Goal: Transaction & Acquisition: Purchase product/service

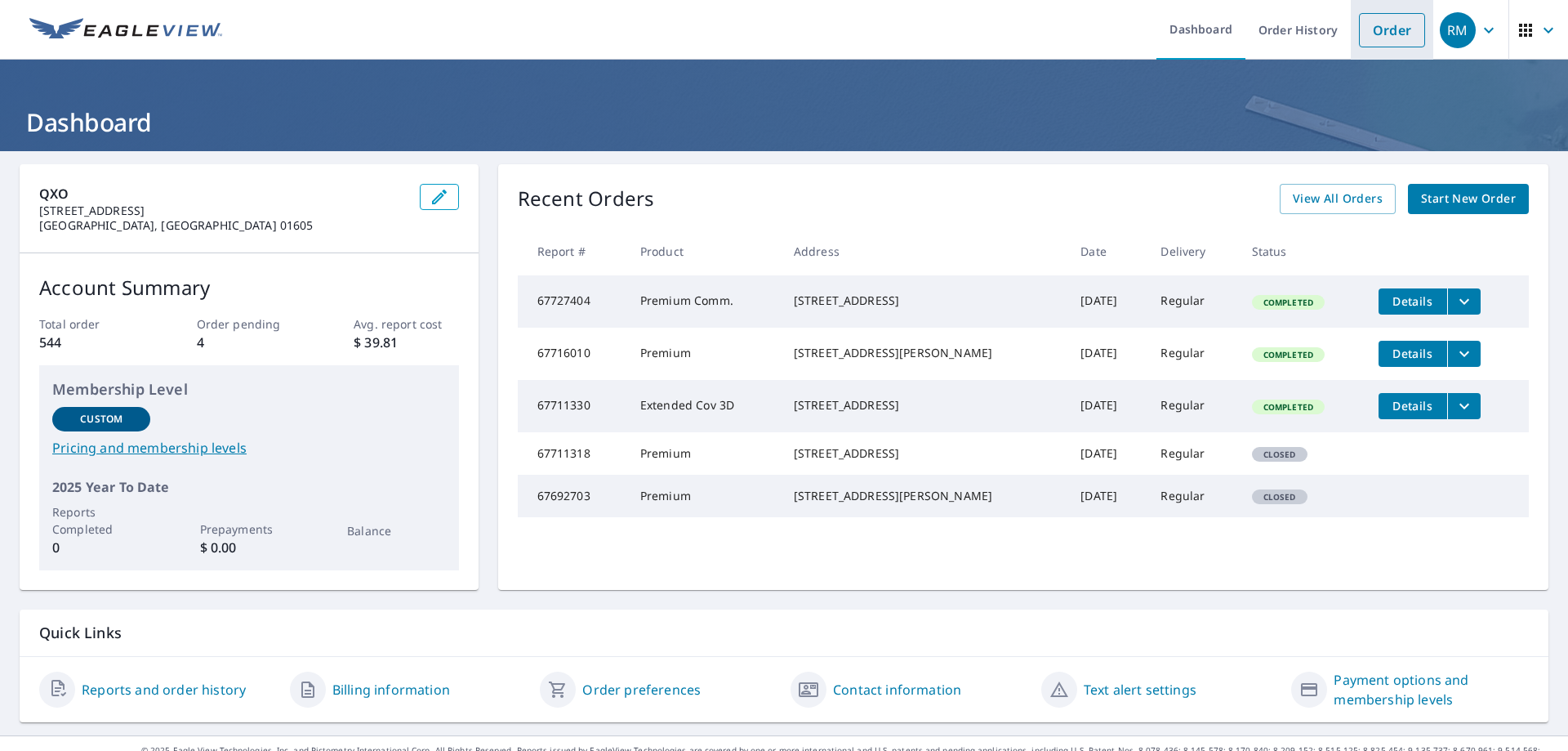
click at [1372, 27] on link "Order" at bounding box center [1392, 30] width 66 height 34
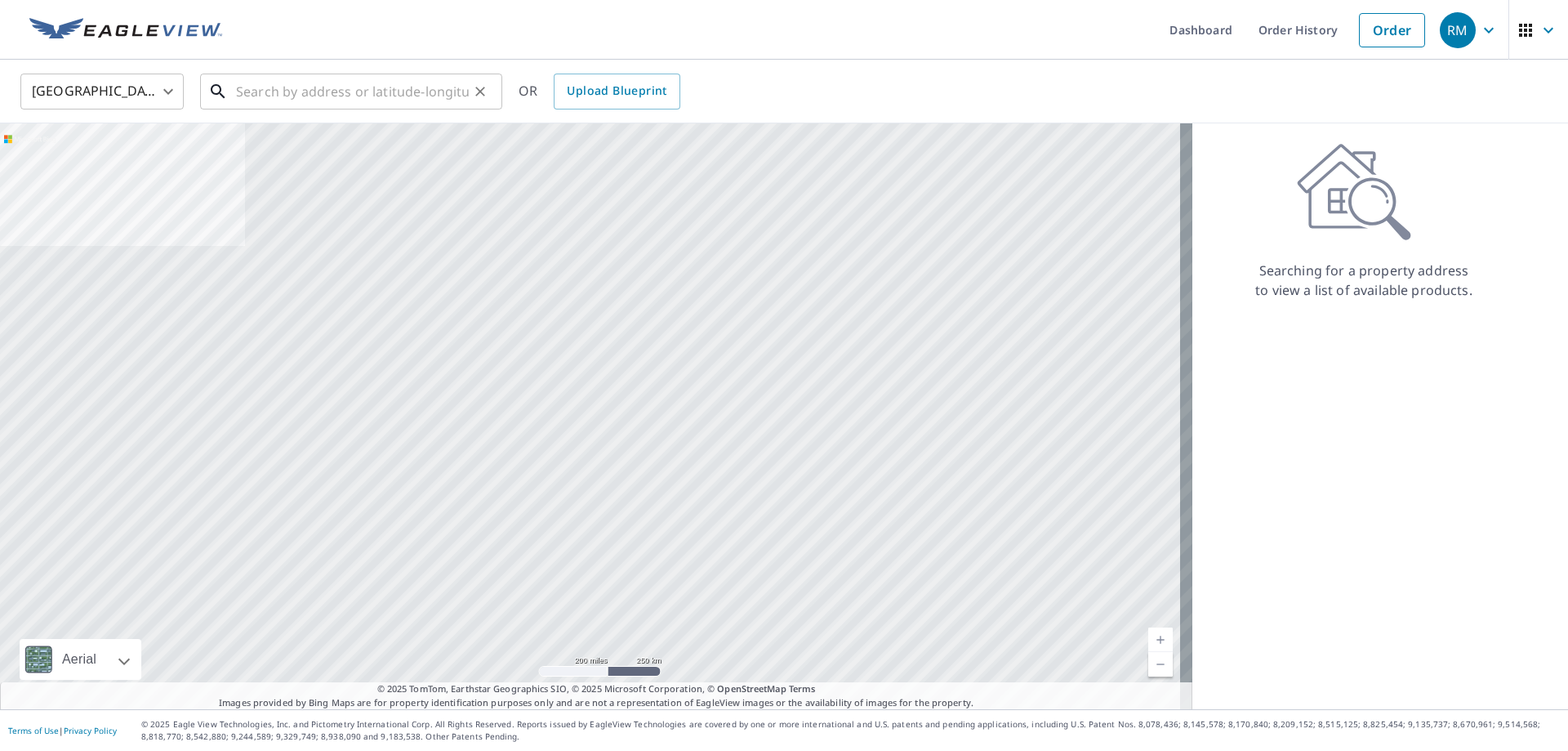
click at [288, 96] on input "text" at bounding box center [352, 92] width 233 height 46
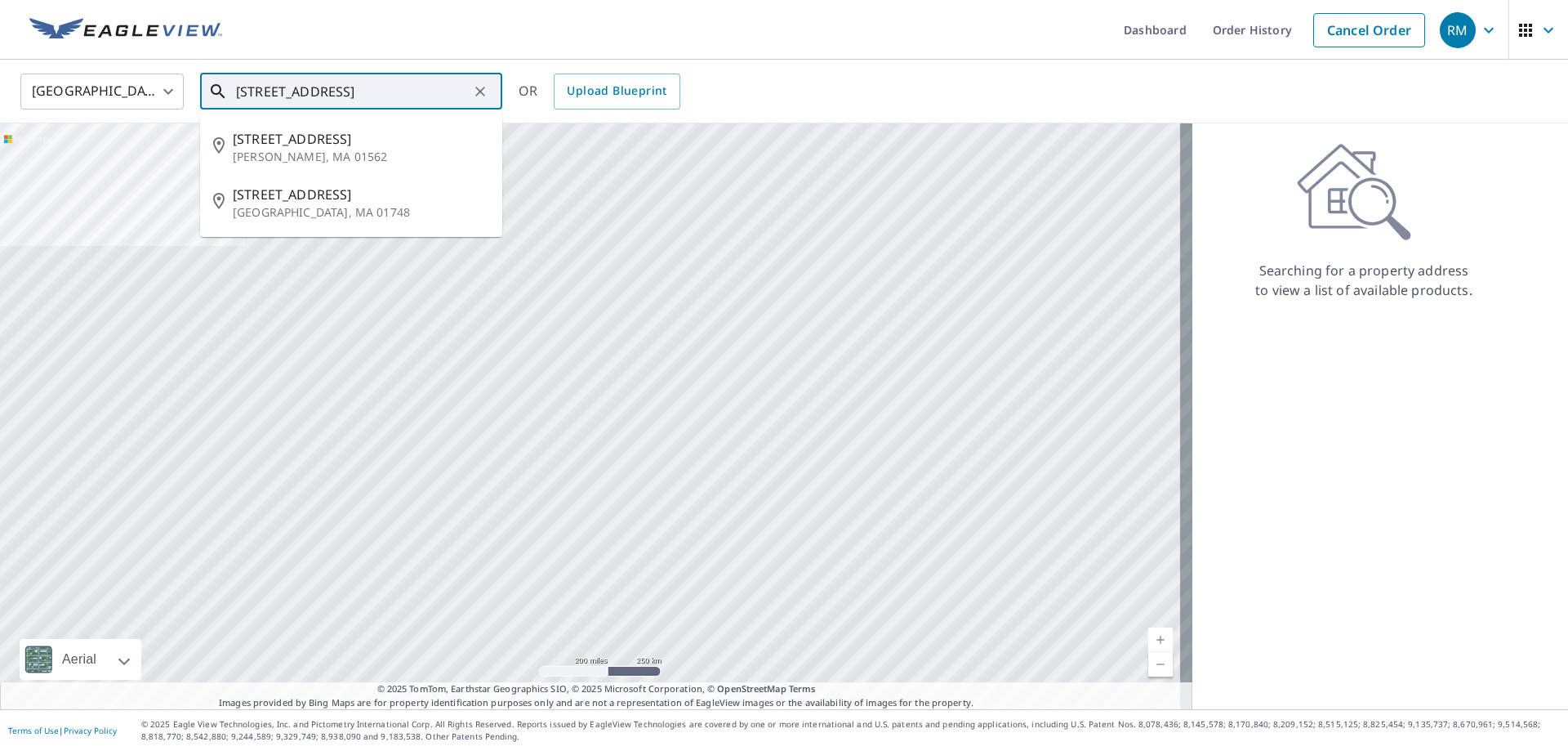
click at [359, 91] on input "[STREET_ADDRESS]" at bounding box center [352, 92] width 233 height 46
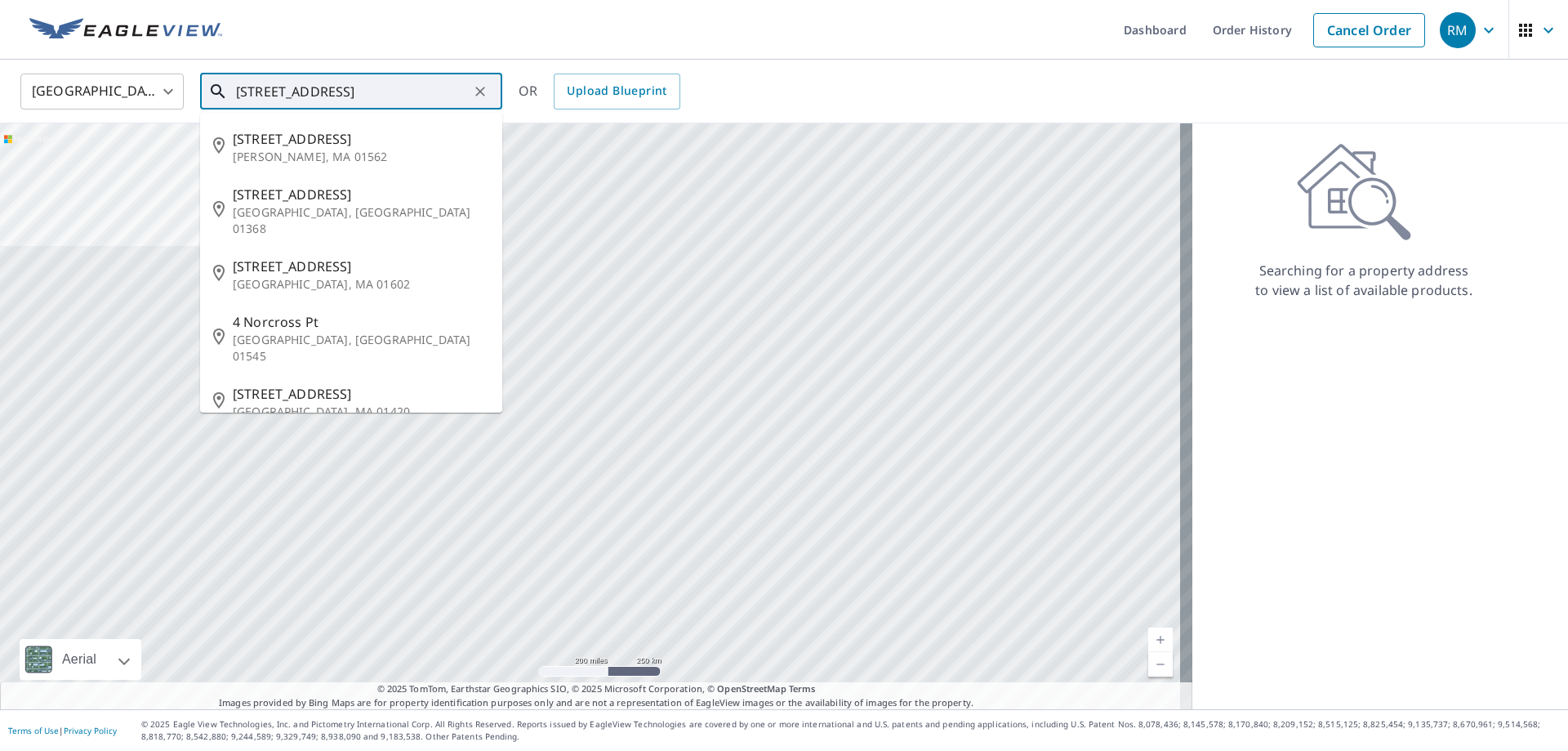
type input "[STREET_ADDRESS]"
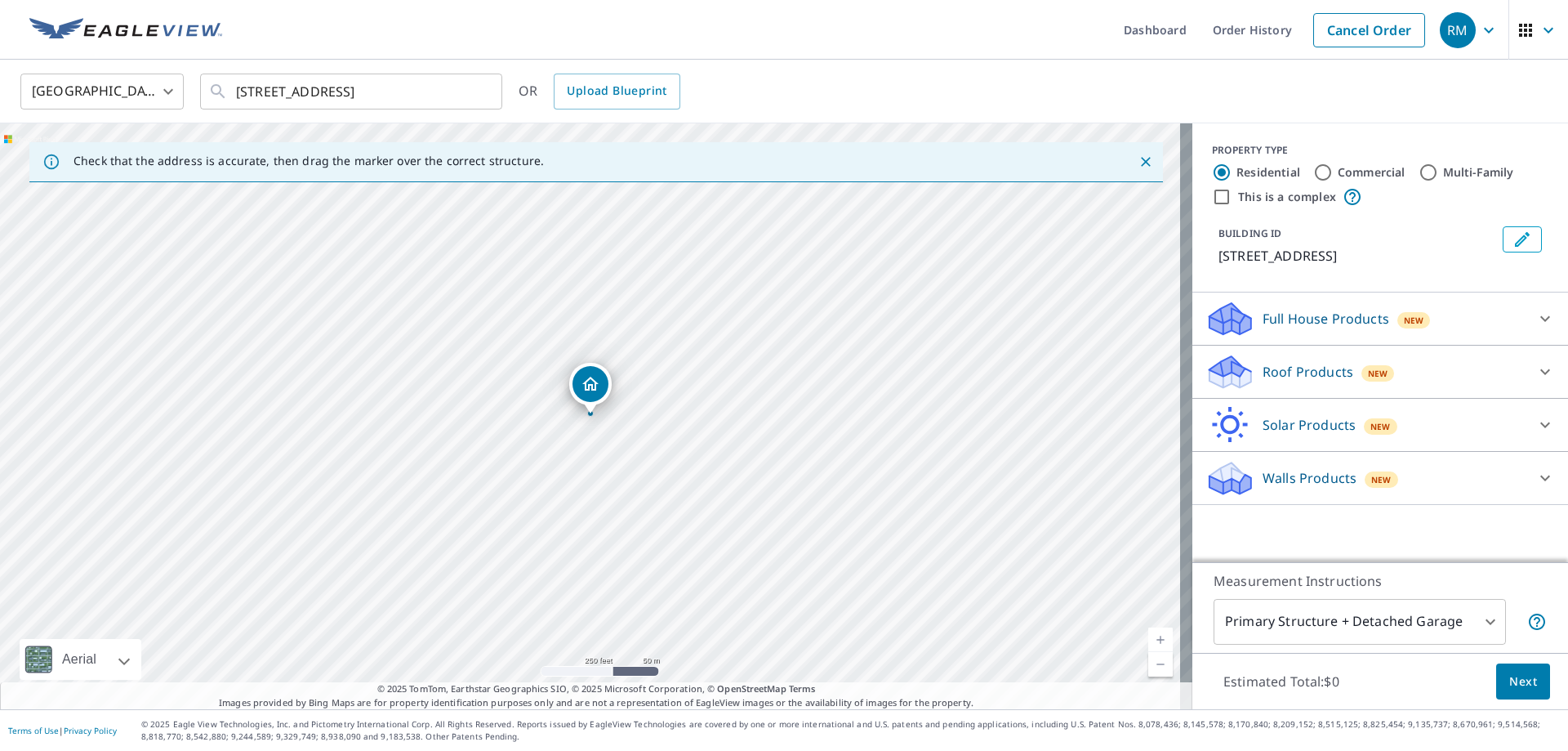
click at [1305, 379] on p "Roof Products" at bounding box center [1307, 372] width 91 height 20
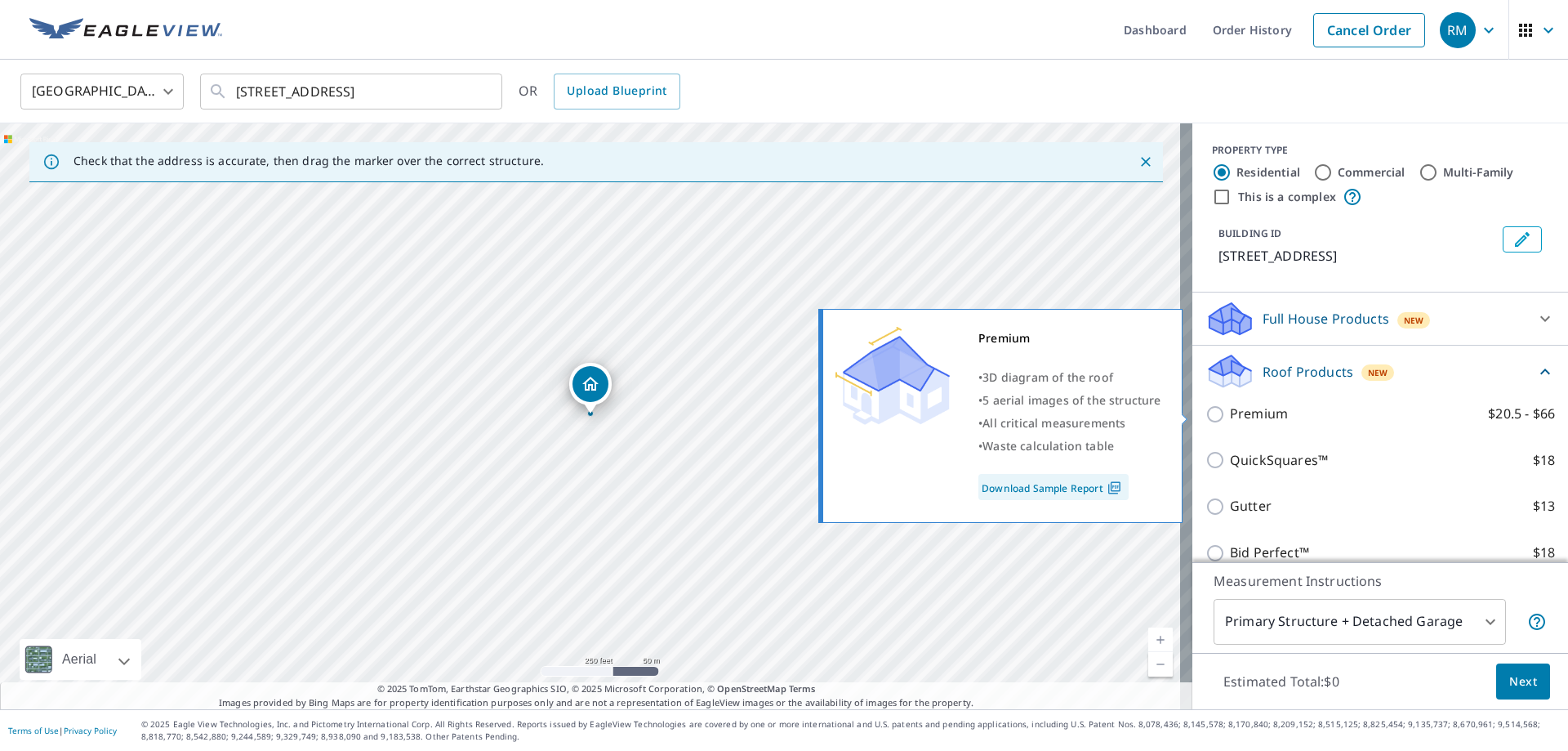
click at [1205, 416] on input "Premium $20.5 - $66" at bounding box center [1217, 414] width 25 height 20
checkbox input "true"
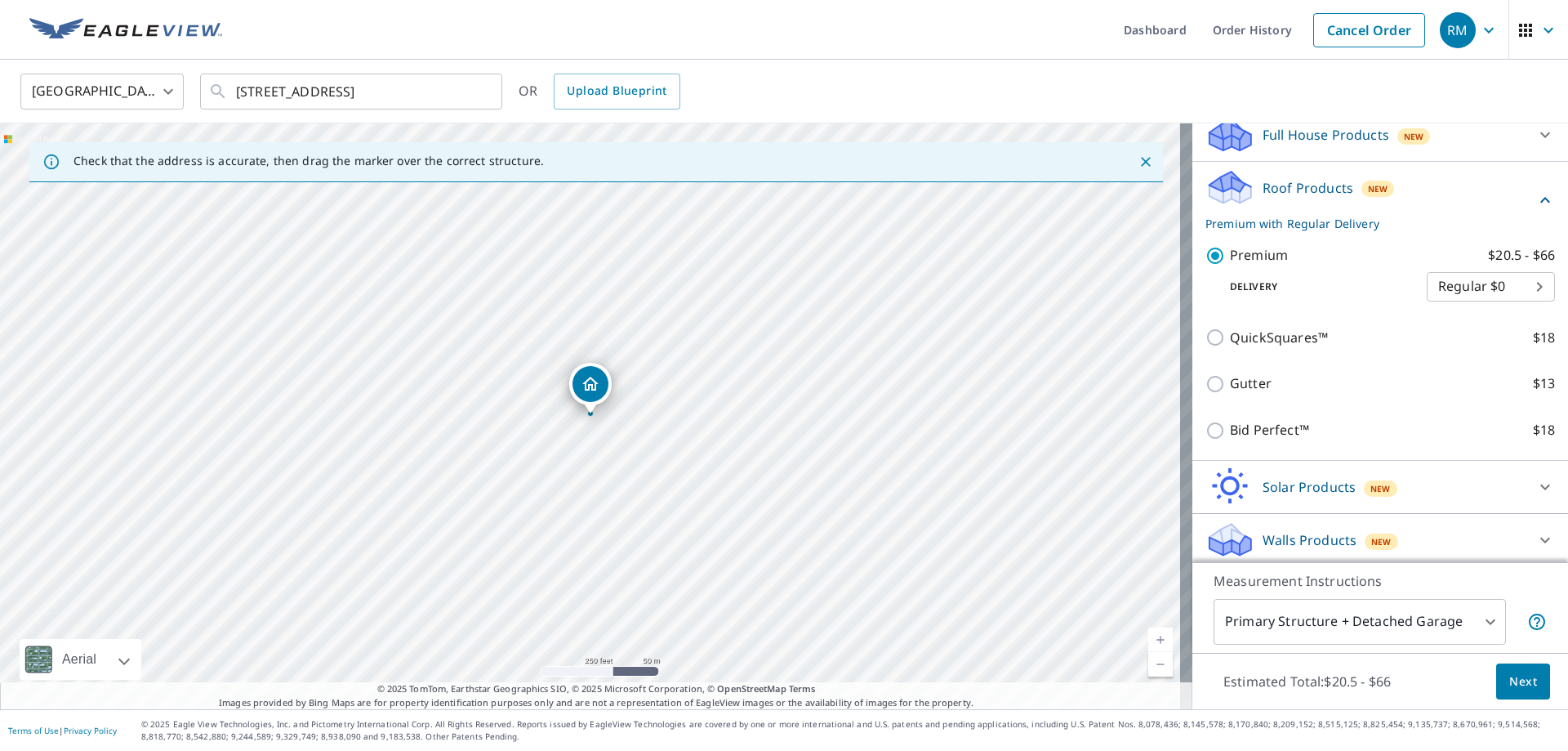
scroll to position [189, 0]
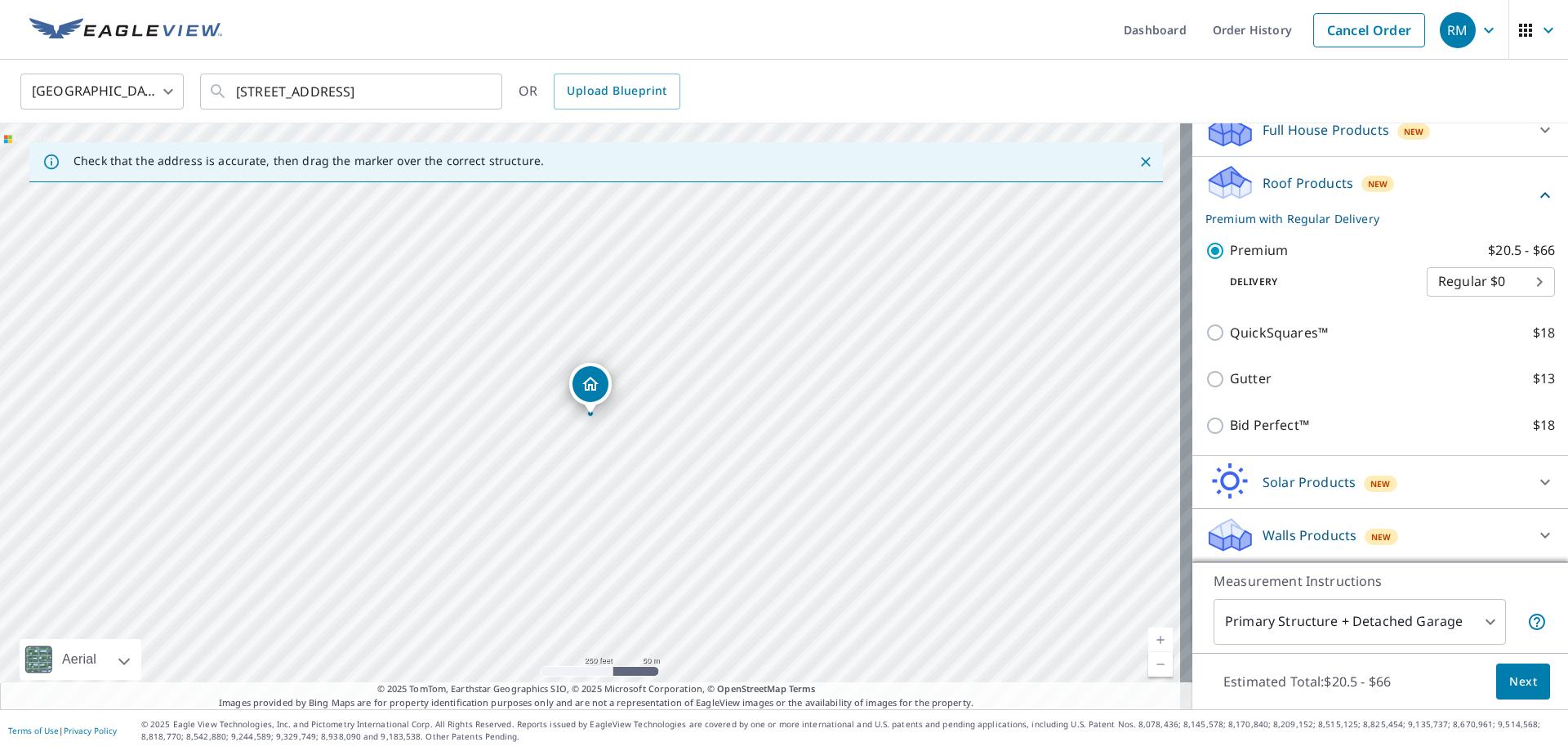
click at [1509, 684] on span "Next" at bounding box center [1523, 682] width 28 height 20
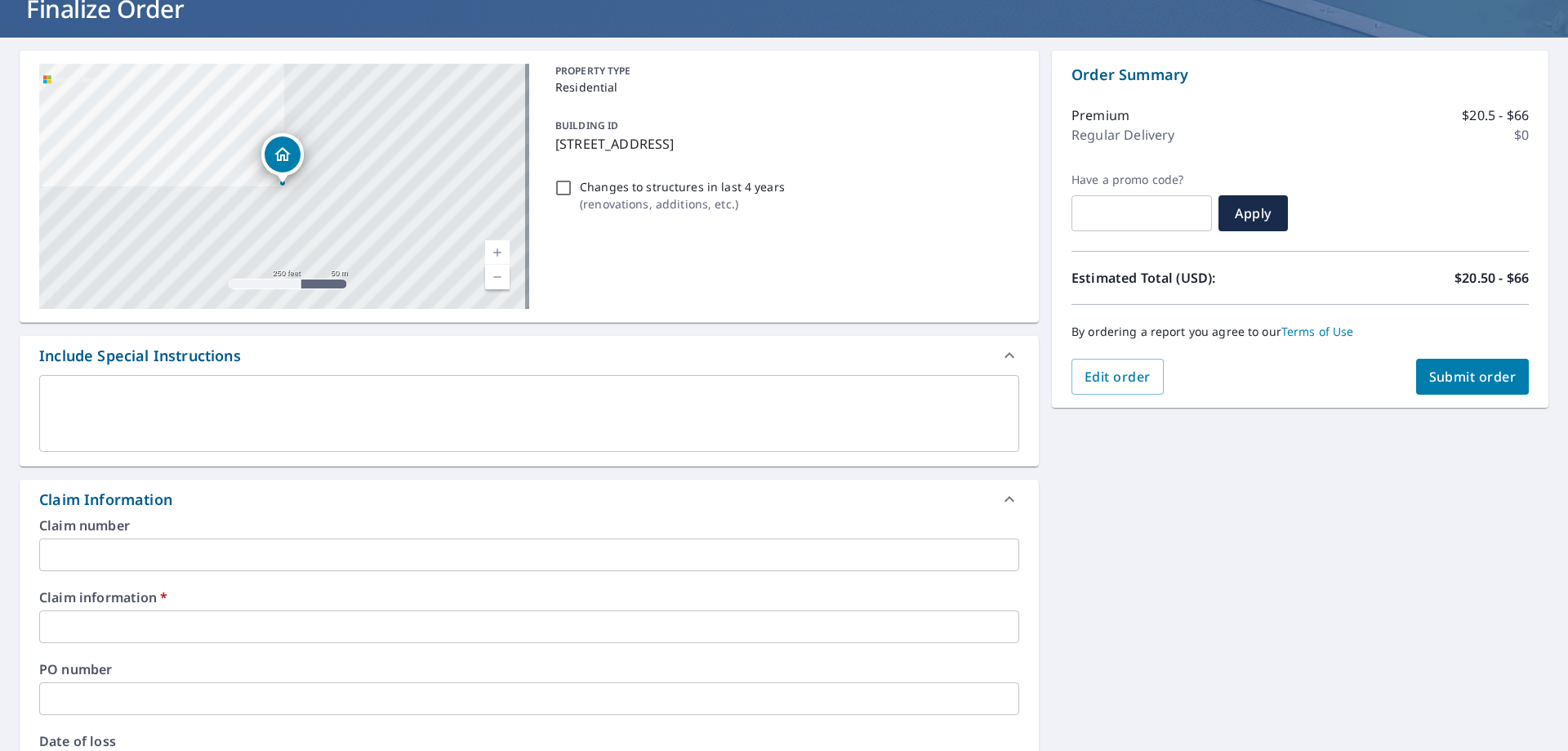
scroll to position [327, 0]
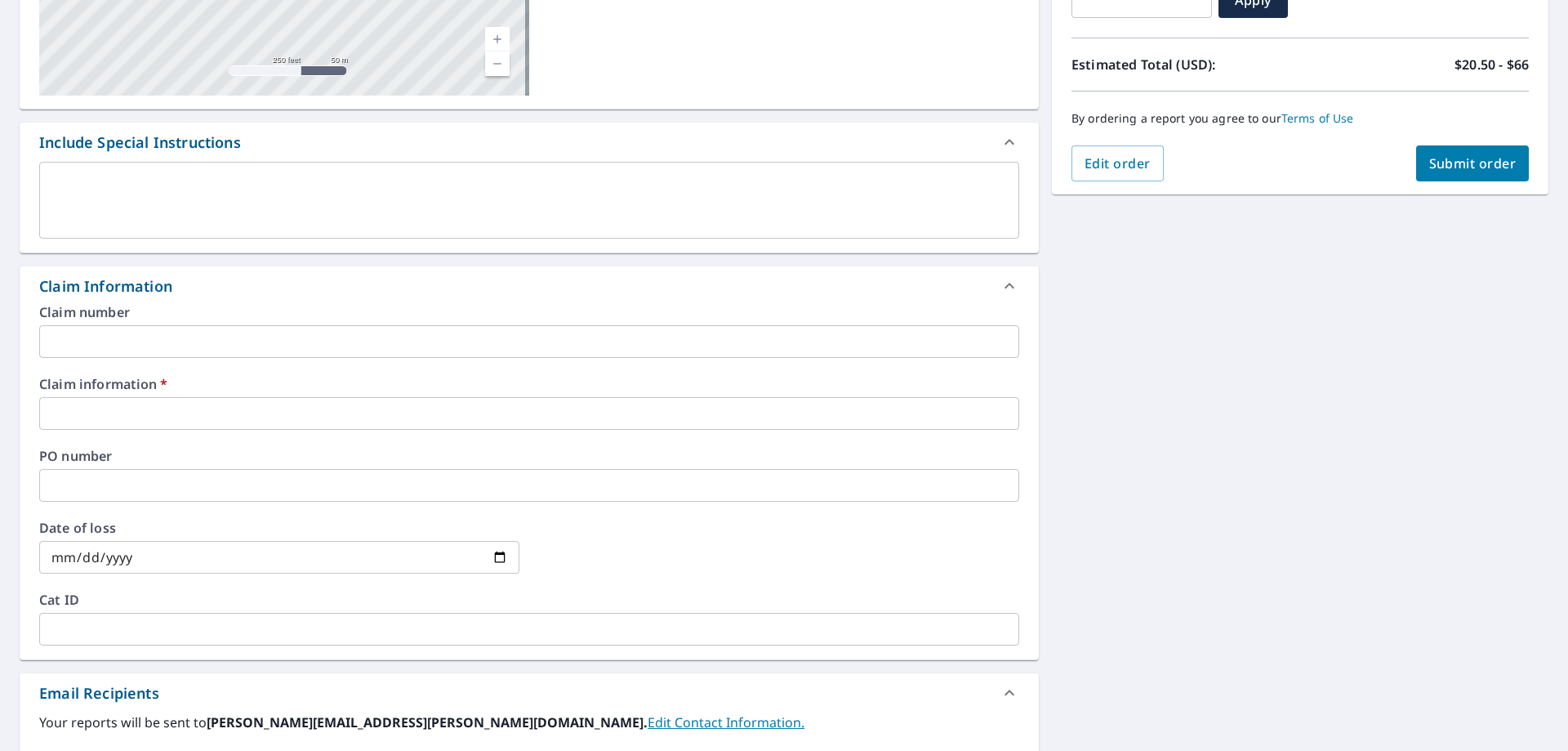
click at [189, 410] on input "text" at bounding box center [529, 413] width 979 height 33
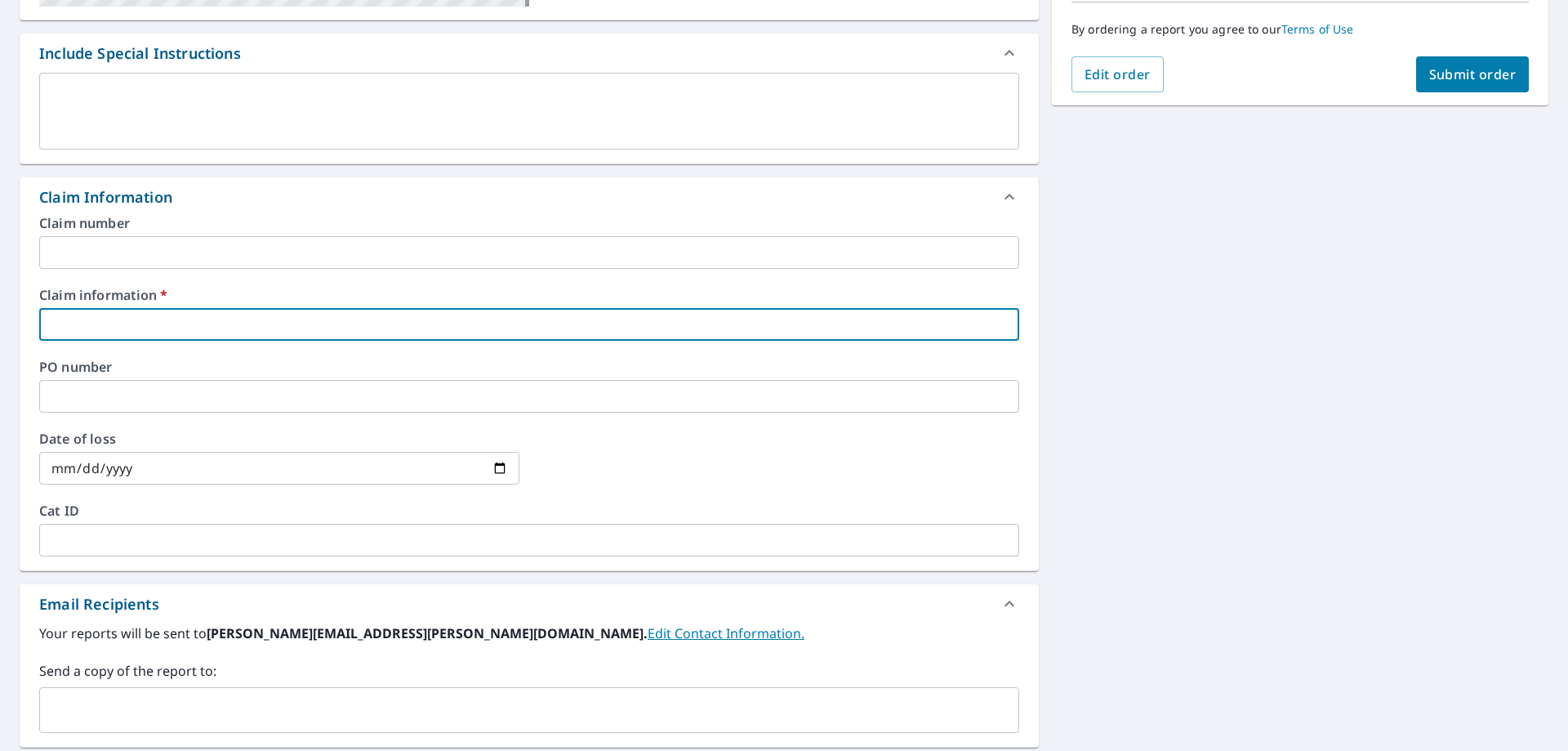
scroll to position [572, 0]
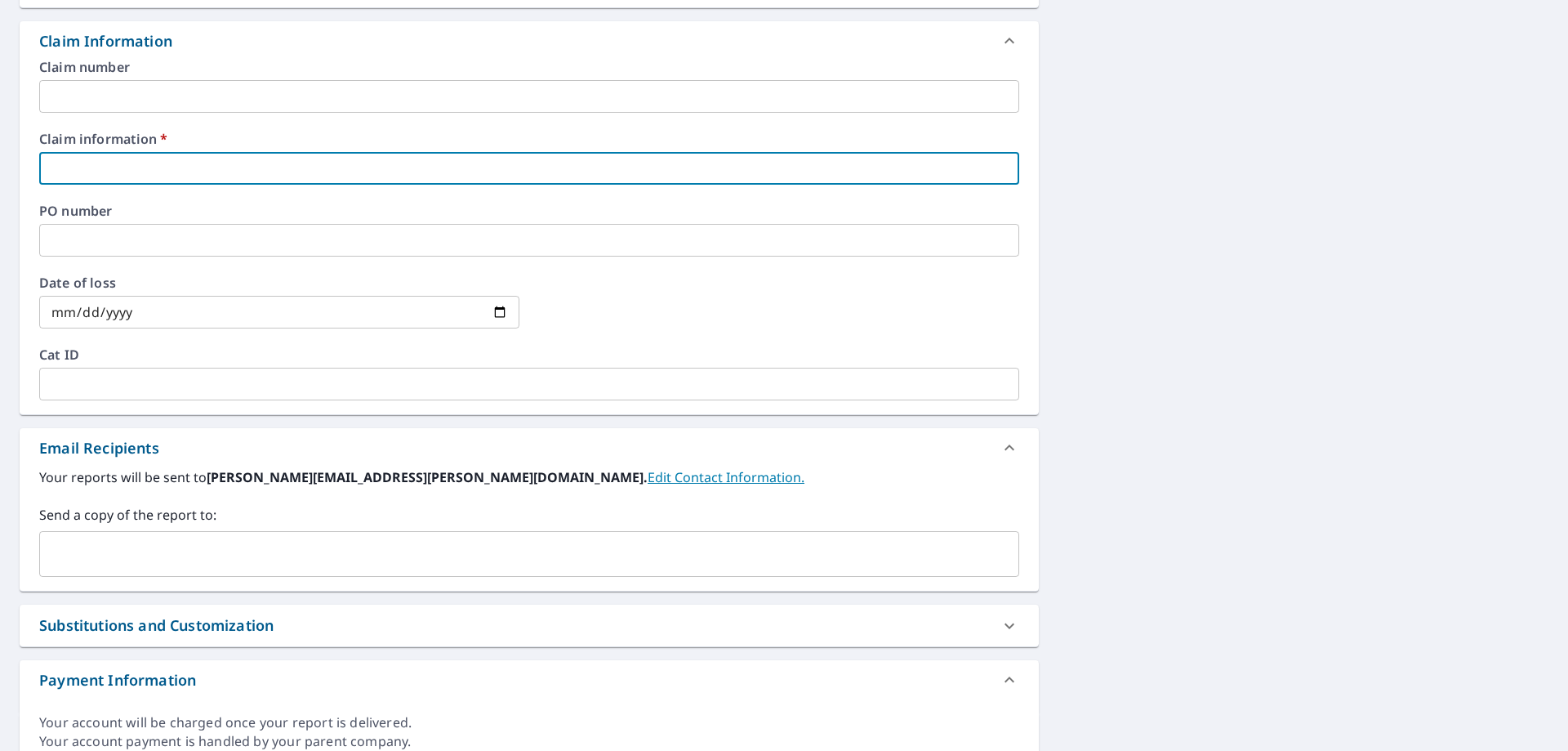
click at [154, 557] on input "text" at bounding box center [517, 553] width 940 height 31
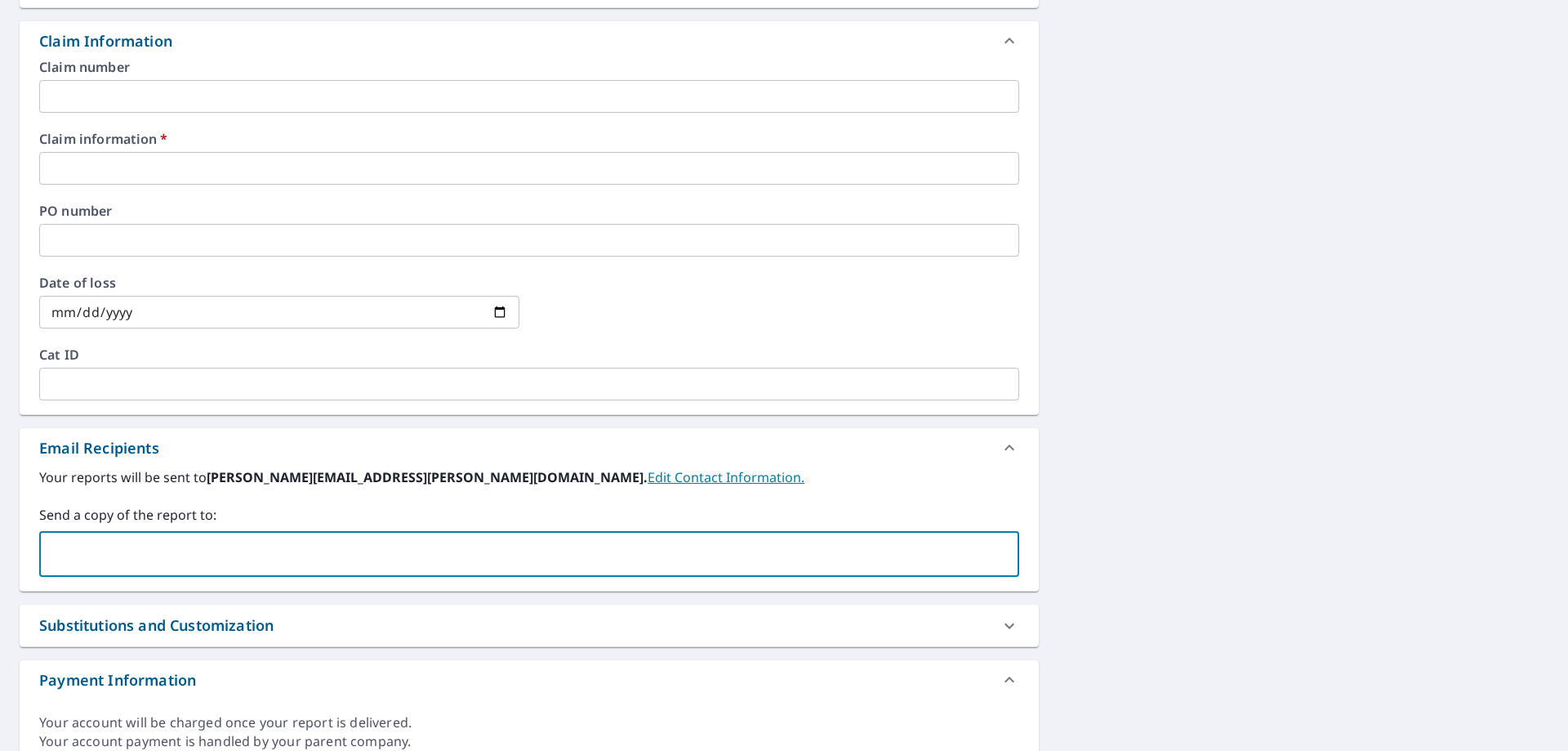
paste input "1354697"
type input "1"
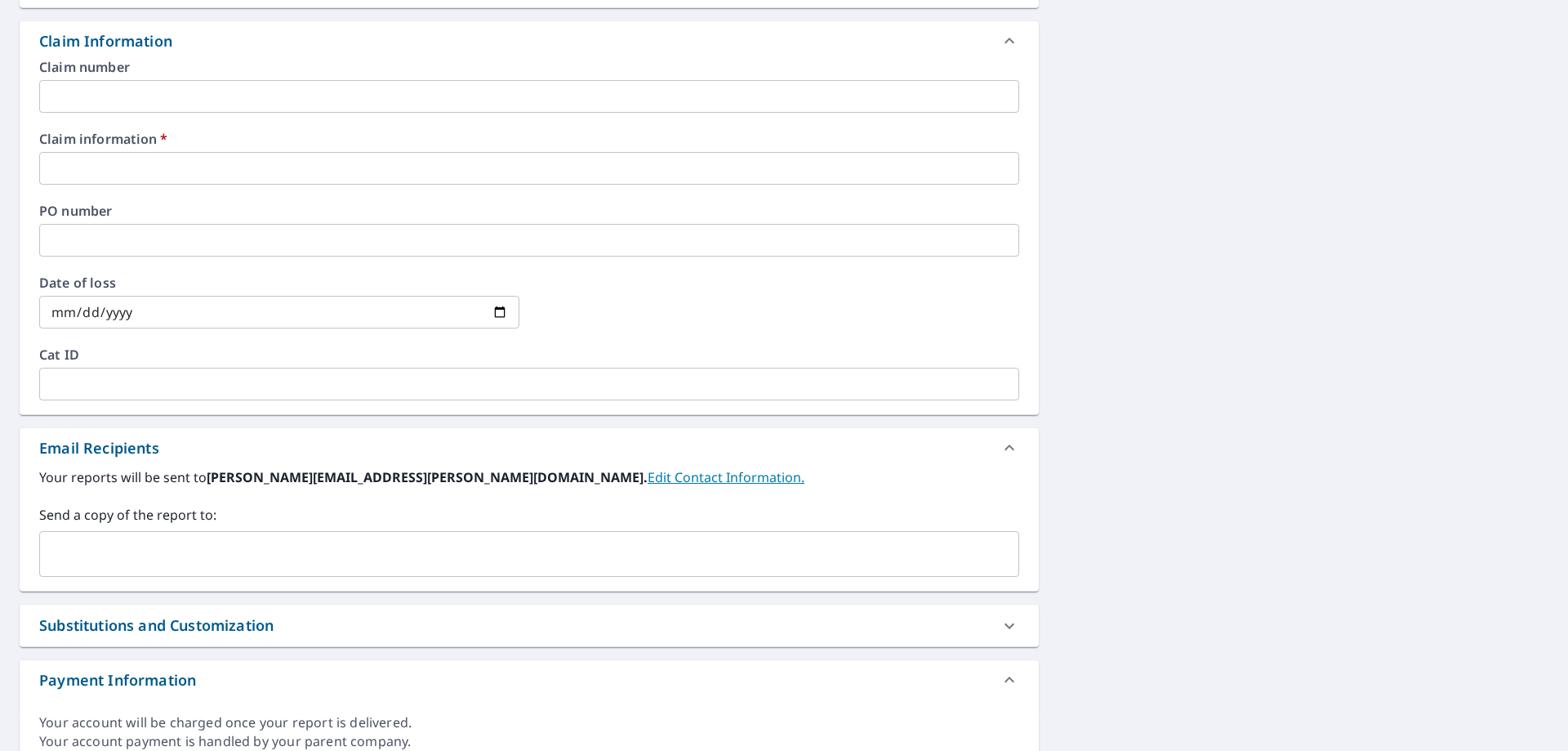
click at [126, 561] on input "text" at bounding box center [517, 553] width 940 height 31
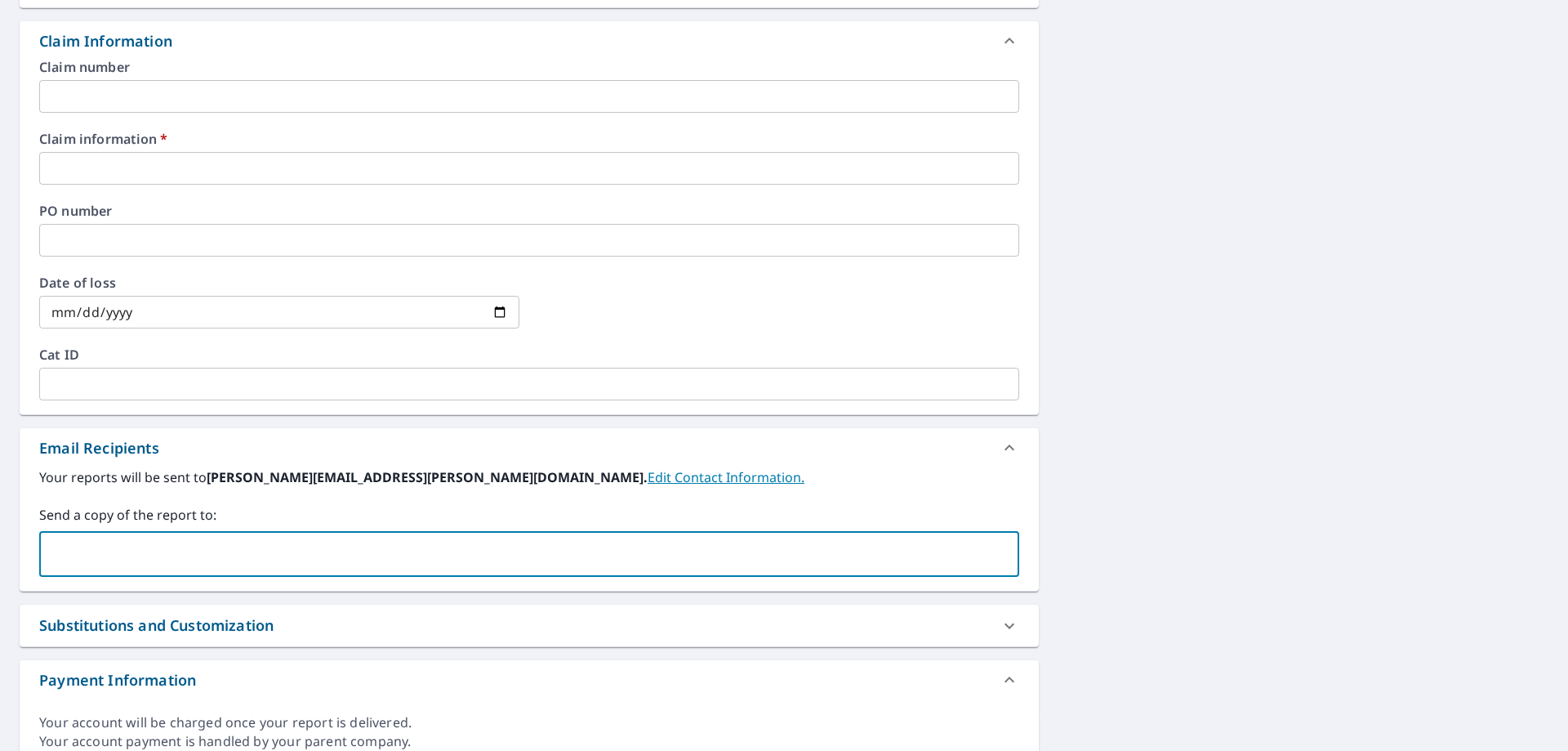
paste input "[EMAIL_ADDRESS][DOMAIN_NAME]"
type input "[EMAIL_ADDRESS][DOMAIN_NAME]"
checkbox input "true"
click at [1152, 364] on div "[STREET_ADDRESS] Aerial Road A standard road map Aerial A detailed look from ab…" at bounding box center [784, 178] width 1568 height 1199
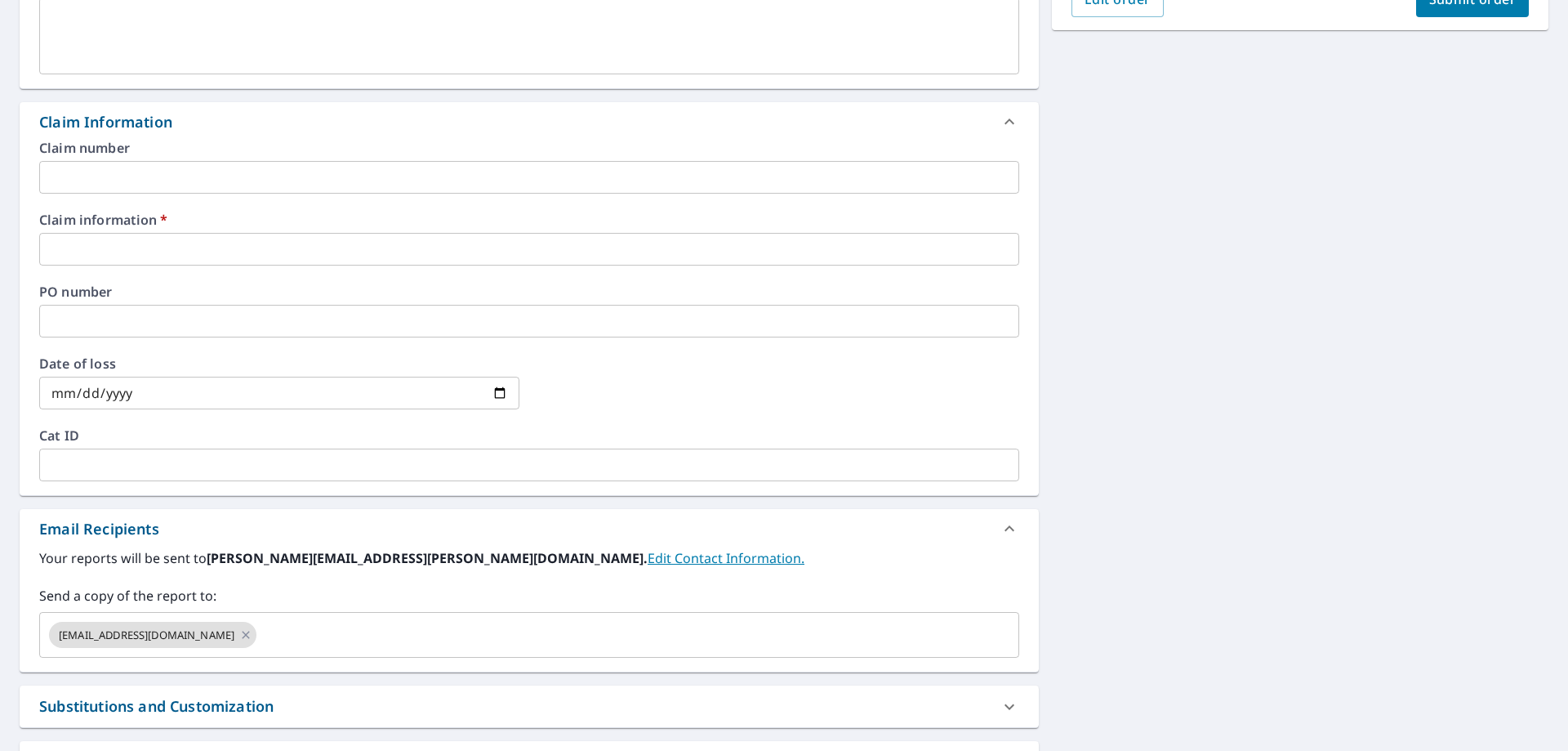
scroll to position [327, 0]
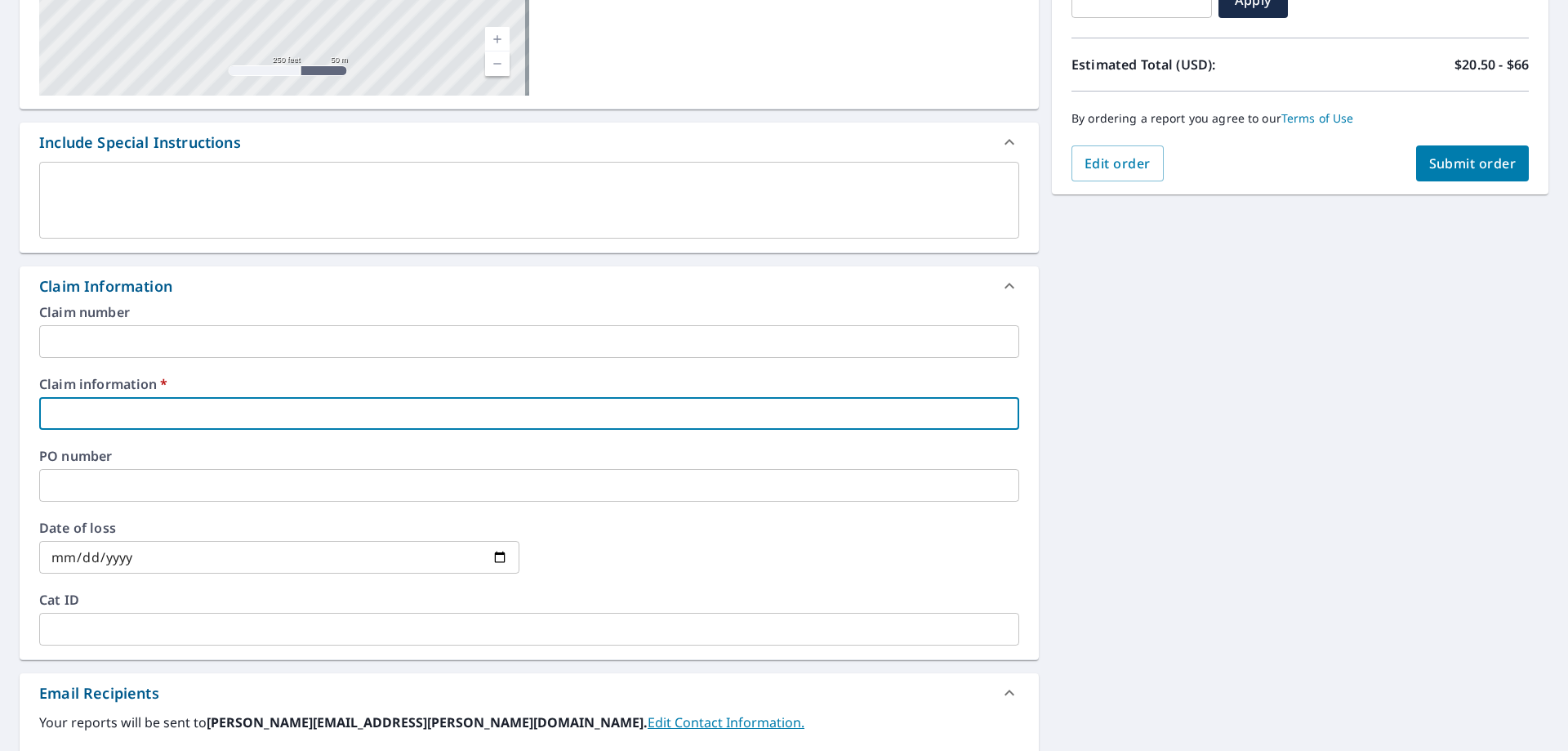
click at [192, 418] on input "text" at bounding box center [529, 413] width 979 height 33
paste input "TF17428"
type input "TF17428"
checkbox input "true"
type input "TF17428"
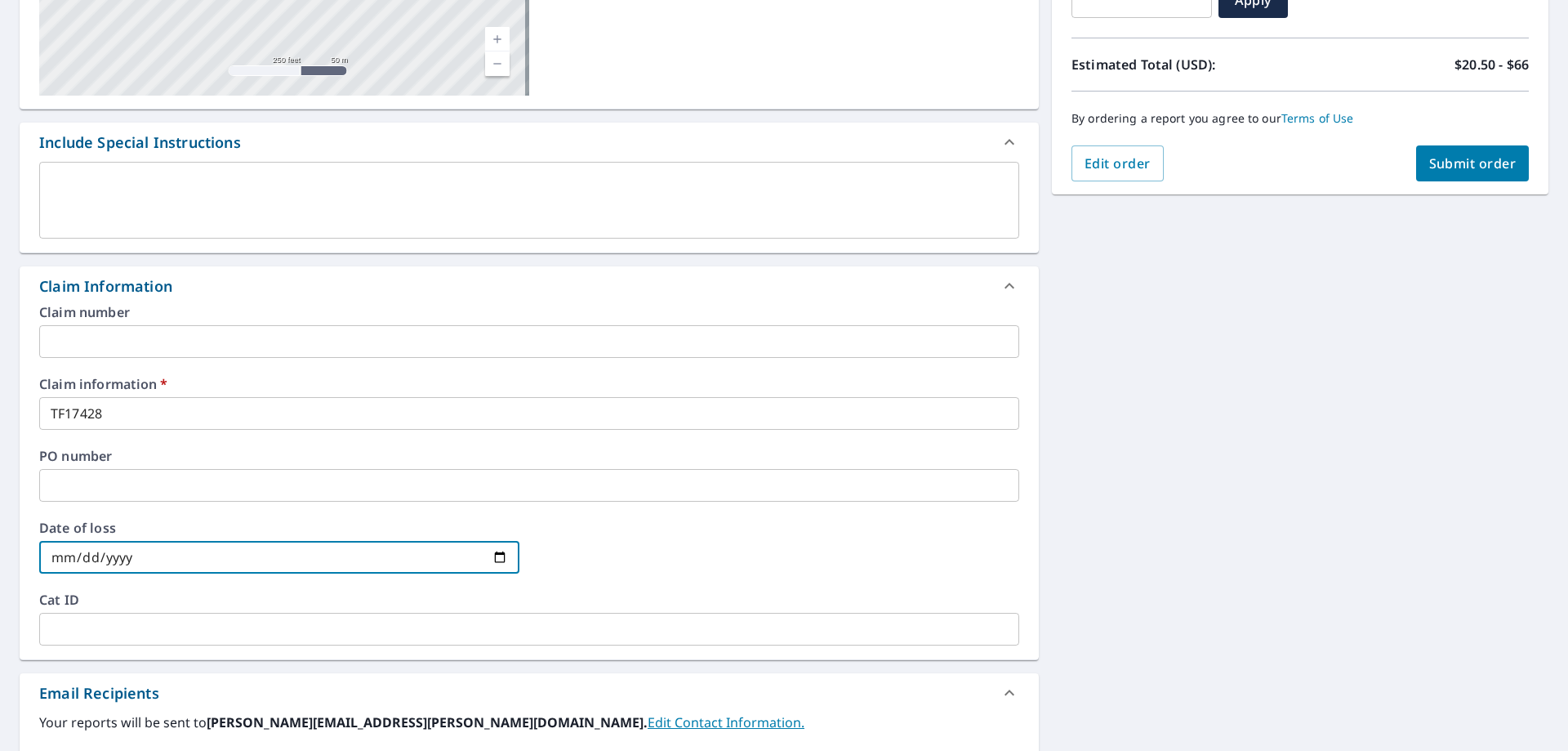
click at [132, 556] on input "date" at bounding box center [279, 557] width 480 height 33
click at [501, 558] on input "date" at bounding box center [279, 557] width 480 height 33
type input "[DATE]"
checkbox input "true"
type input "[DATE]"
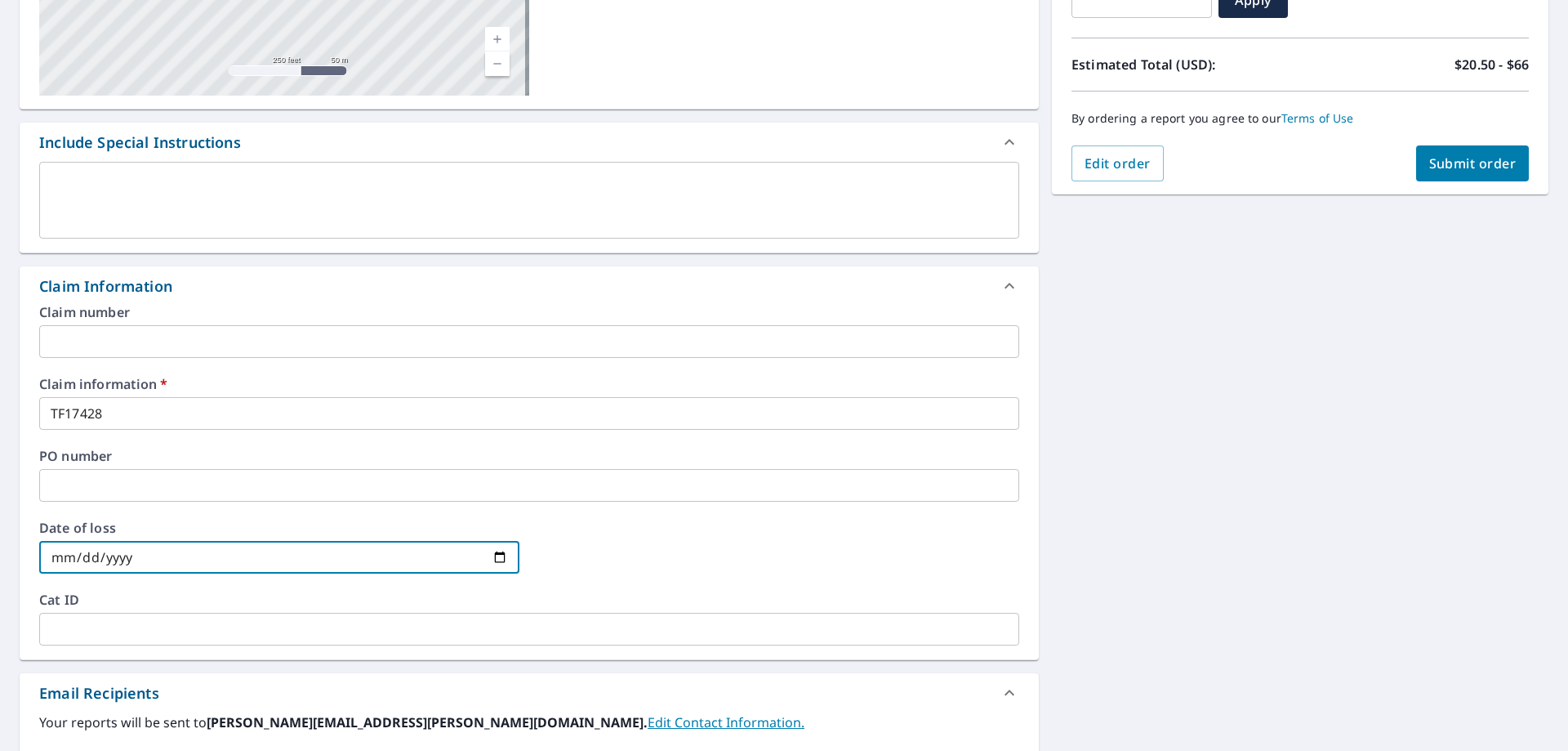
click at [1280, 465] on div "[STREET_ADDRESS] Aerial Road A standard road map Aerial A detailed look from ab…" at bounding box center [784, 423] width 1568 height 1199
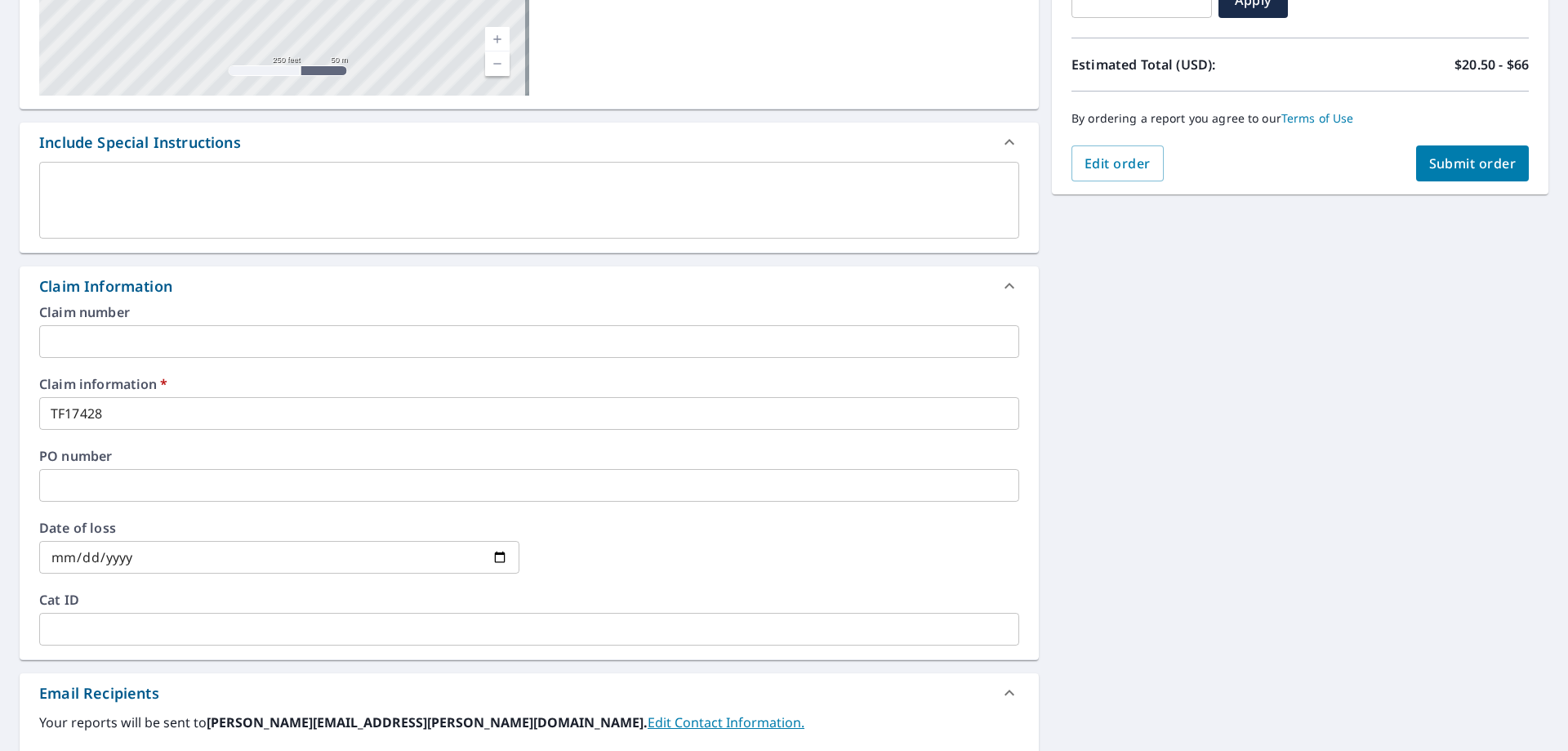
click at [1473, 168] on span "Submit order" at bounding box center [1472, 163] width 87 height 18
checkbox input "true"
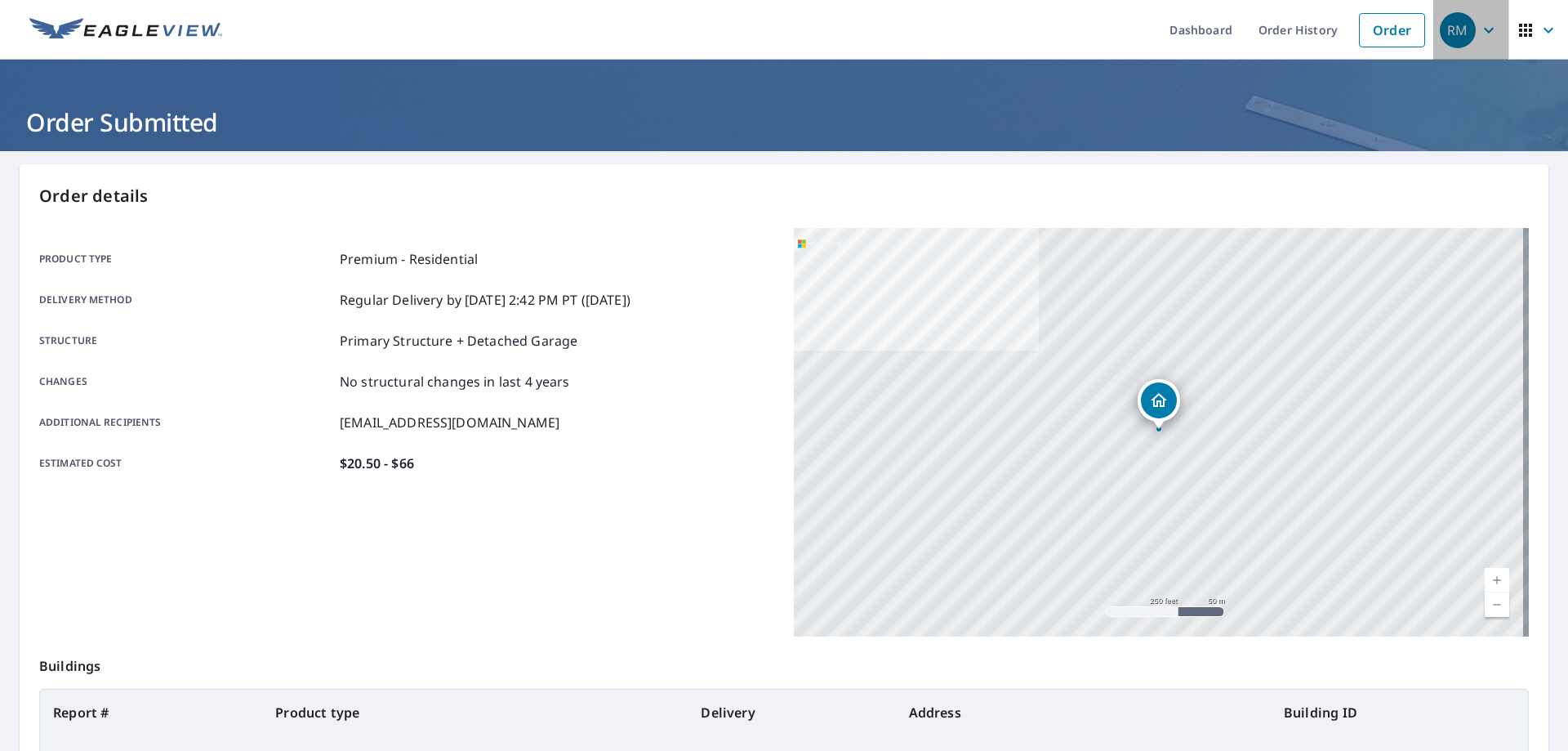
click at [1466, 32] on span "RM" at bounding box center [1470, 30] width 62 height 39
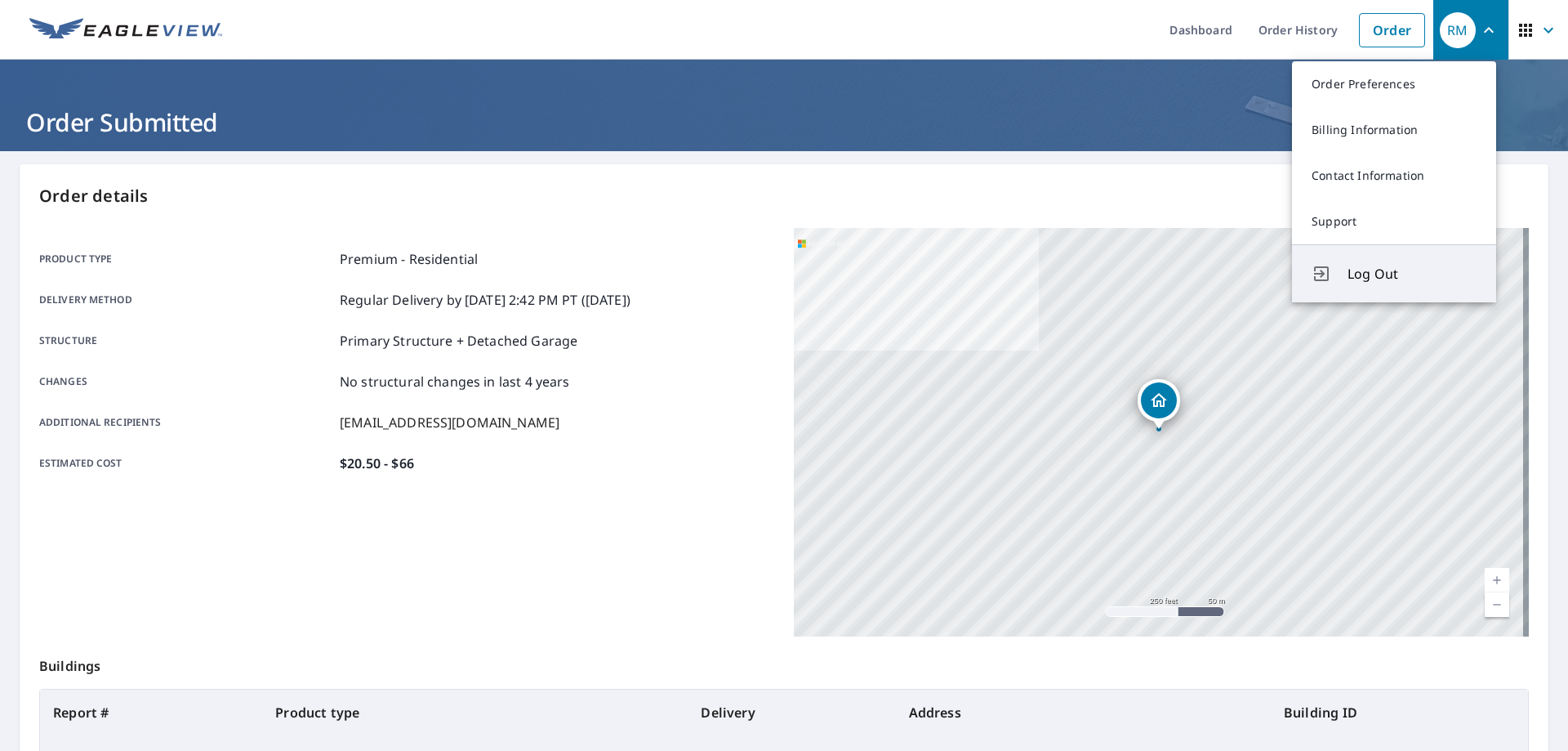
click at [1376, 275] on span "Log Out" at bounding box center [1411, 274] width 129 height 20
